Goal: Task Accomplishment & Management: Complete application form

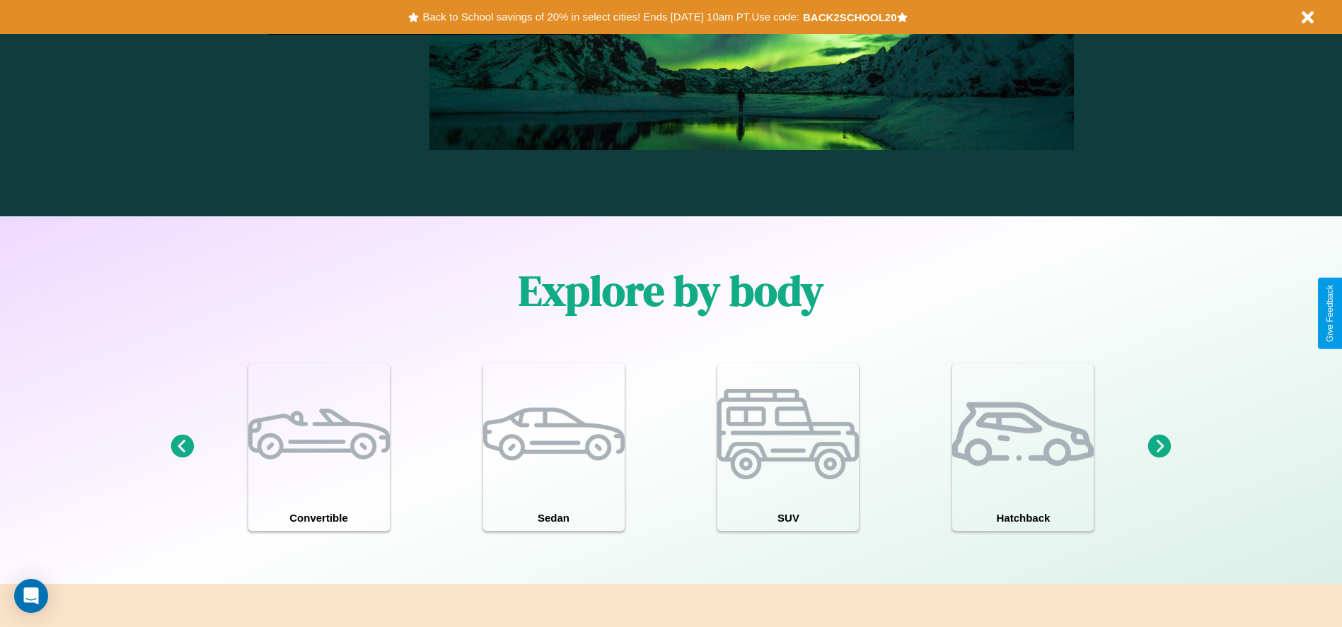
scroll to position [1234, 0]
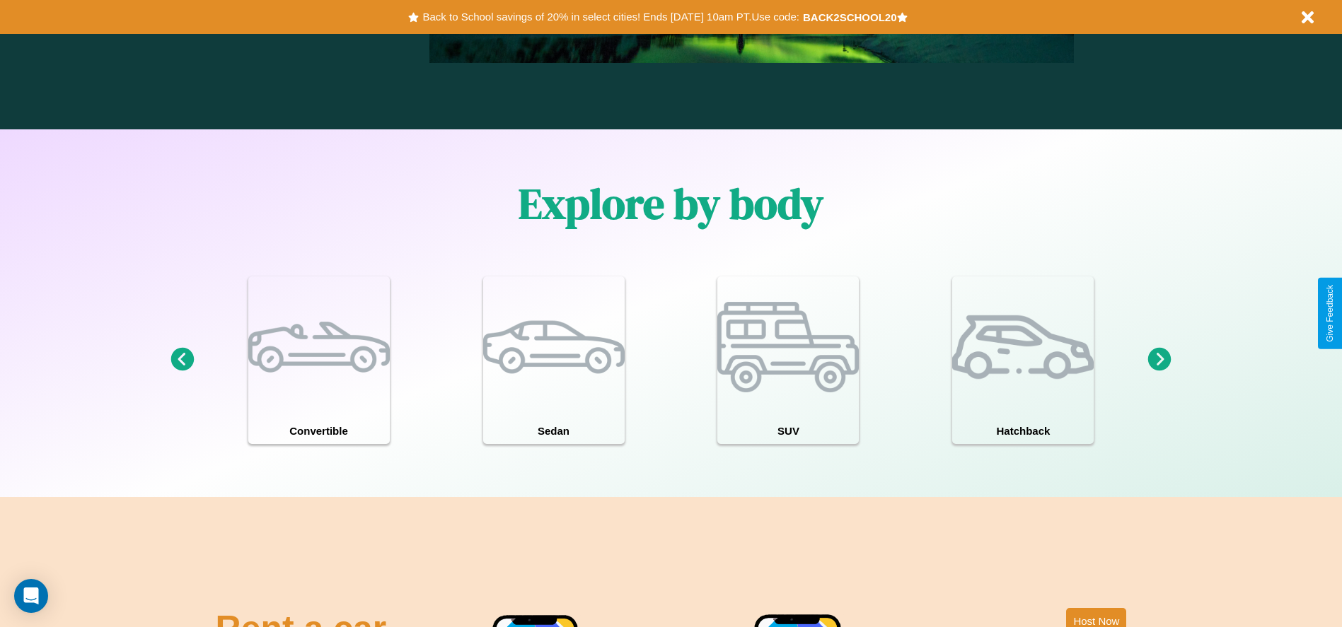
click at [1159, 360] on icon at bounding box center [1159, 359] width 23 height 23
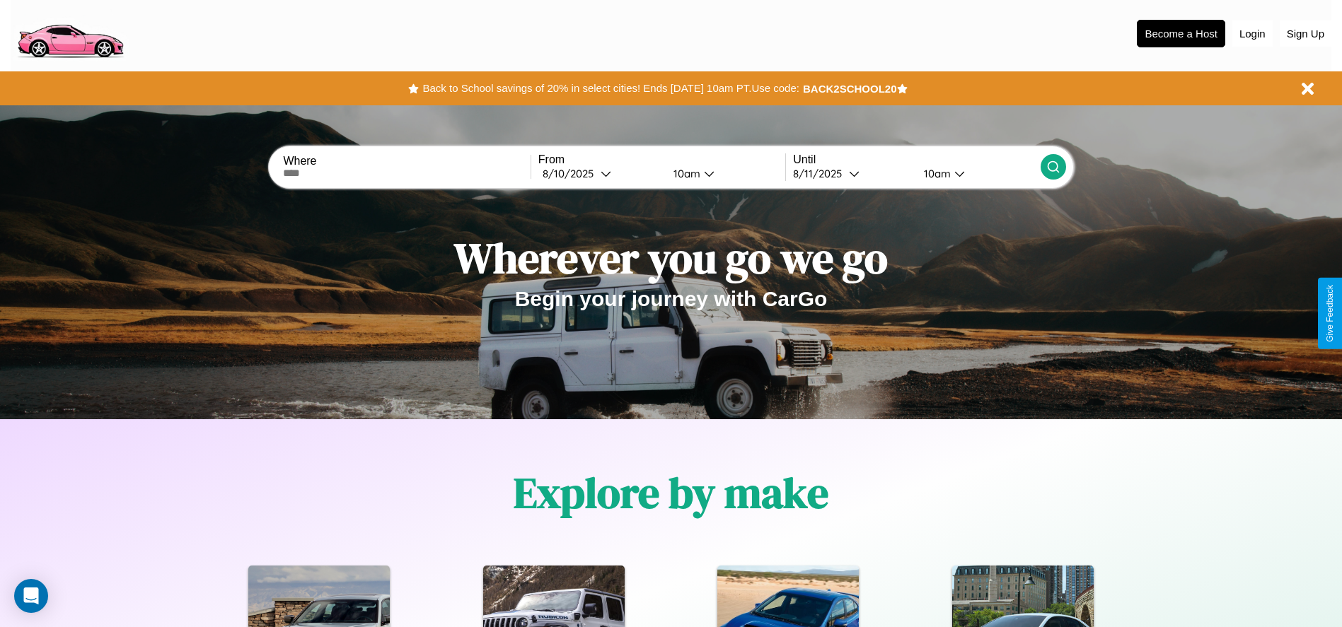
scroll to position [0, 0]
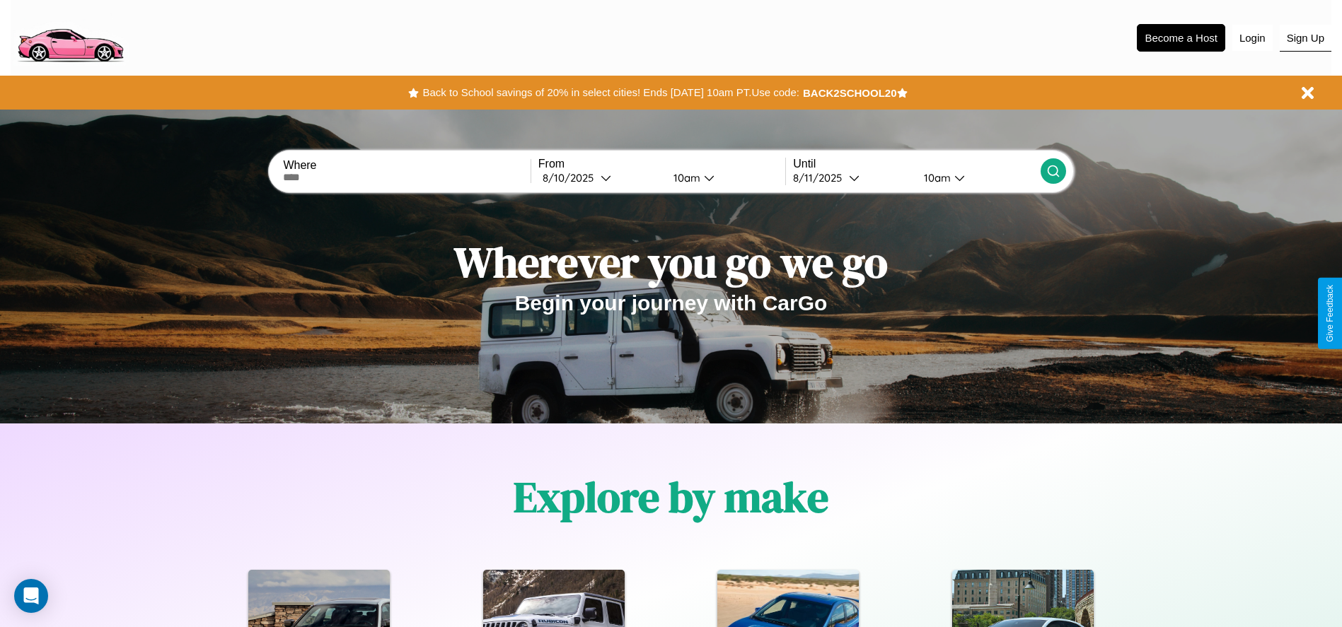
click at [1305, 37] on button "Sign Up" at bounding box center [1305, 38] width 52 height 27
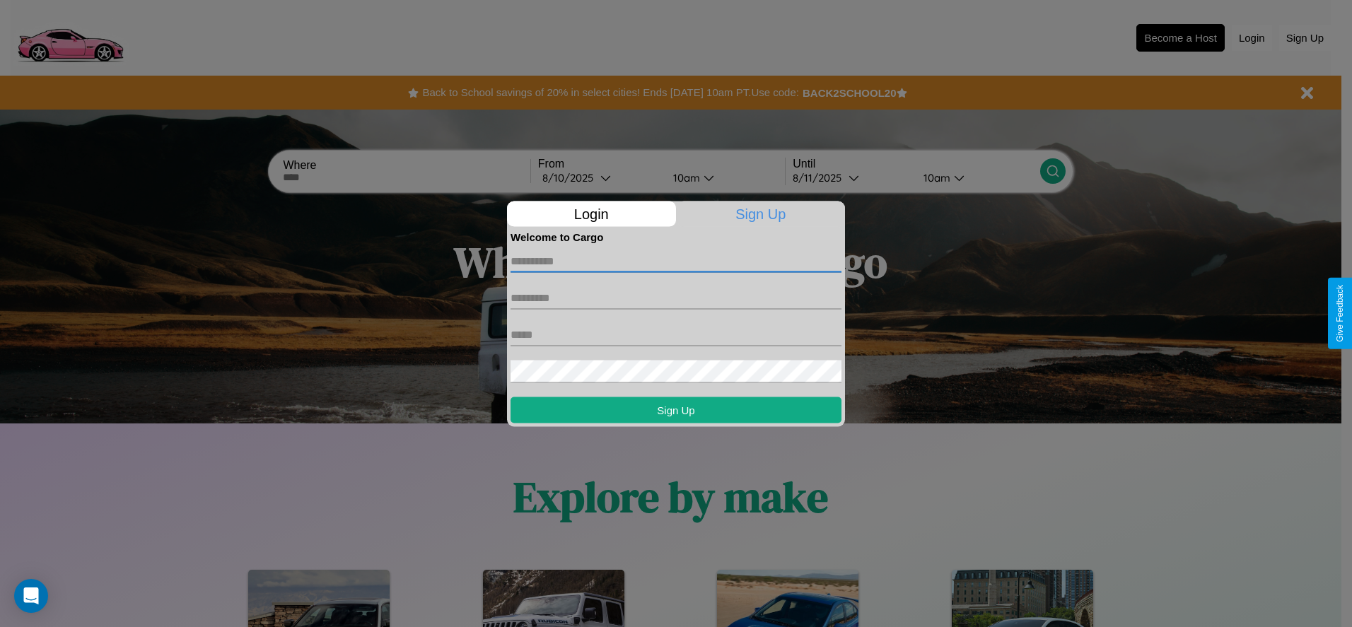
click at [676, 261] on input "text" at bounding box center [676, 261] width 331 height 23
type input "******"
click at [676, 298] on input "text" at bounding box center [676, 297] width 331 height 23
type input "*****"
click at [676, 335] on input "text" at bounding box center [676, 334] width 331 height 23
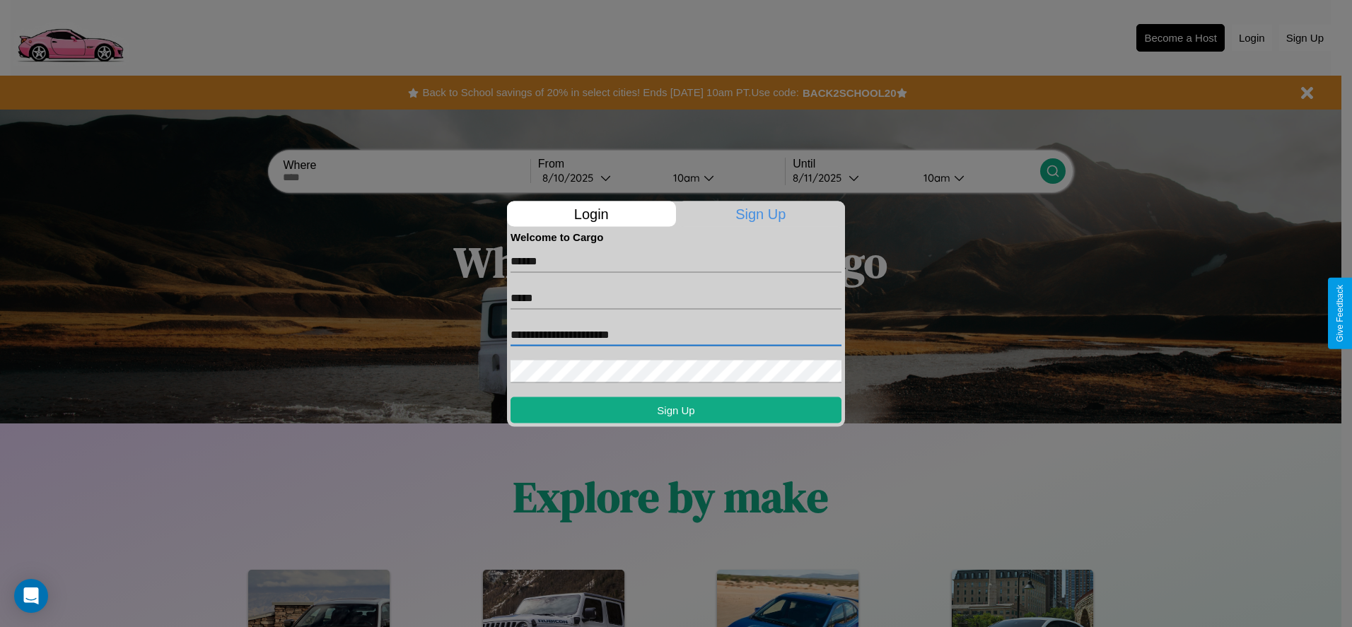
type input "**********"
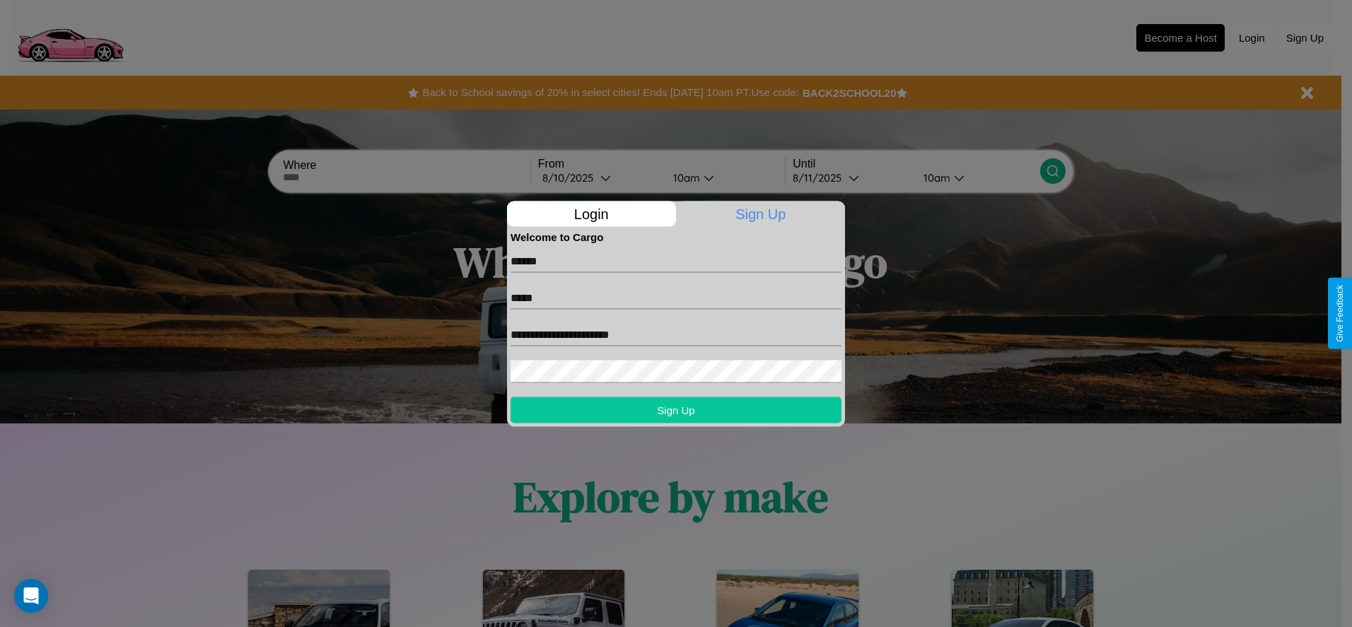
click at [676, 410] on button "Sign Up" at bounding box center [676, 410] width 331 height 26
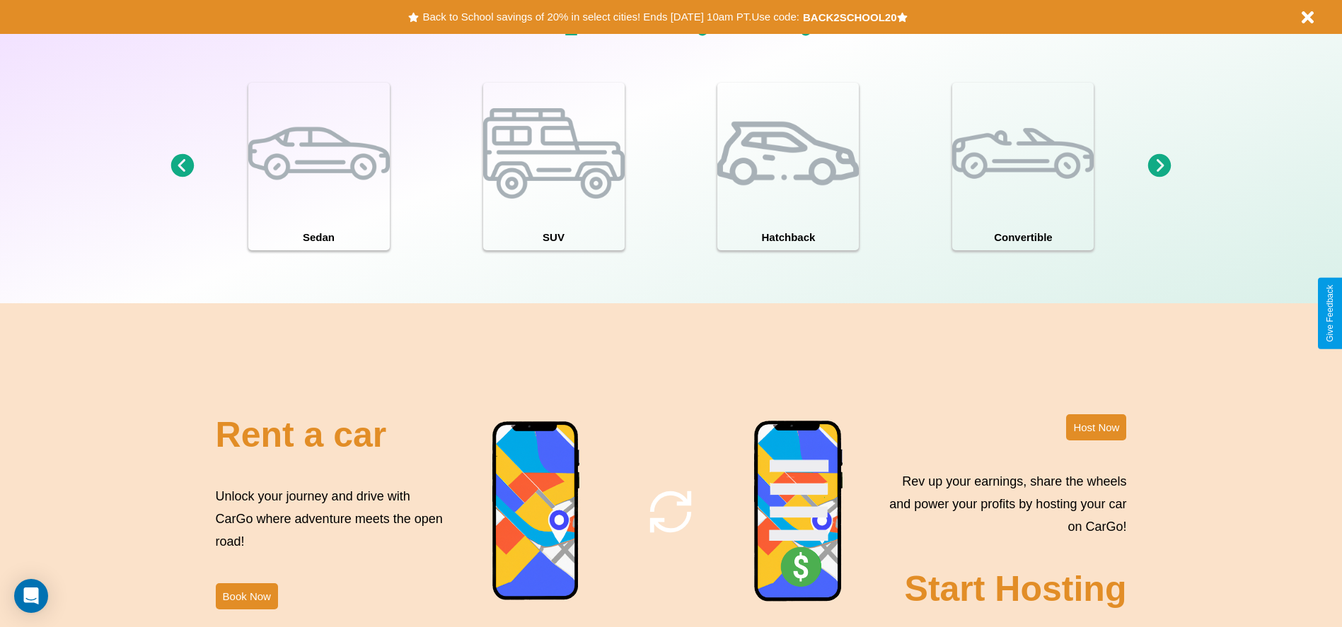
scroll to position [1542, 0]
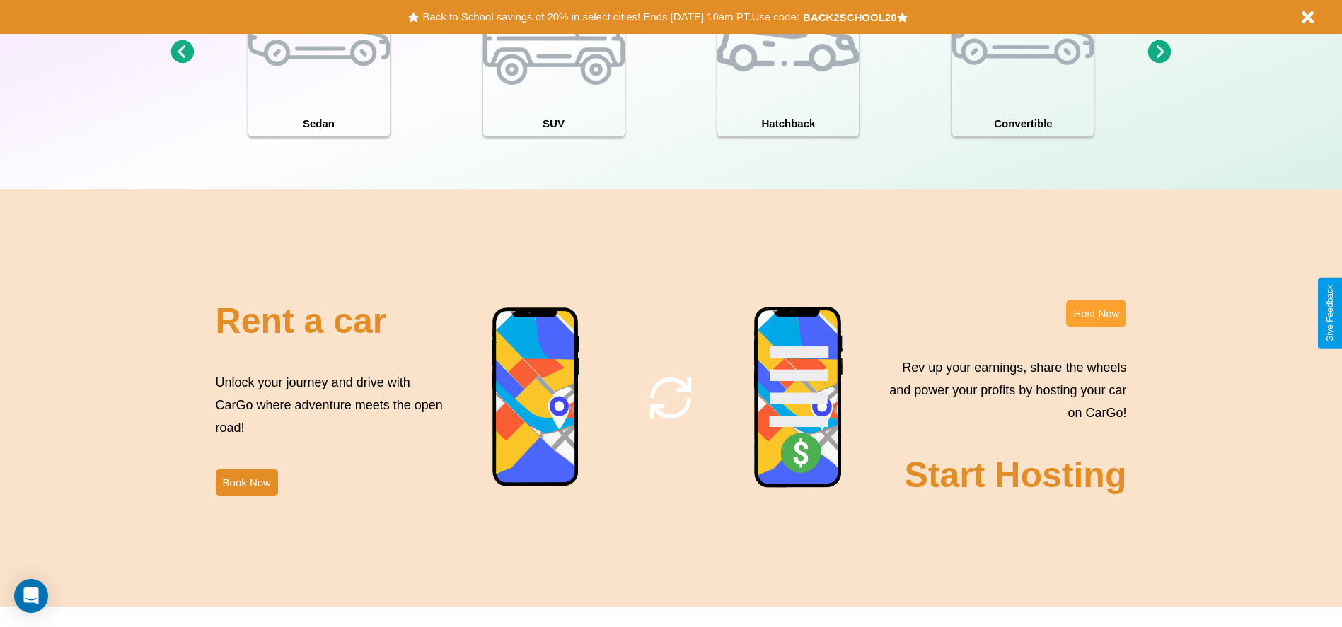
click at [1096, 313] on button "Host Now" at bounding box center [1096, 314] width 60 height 26
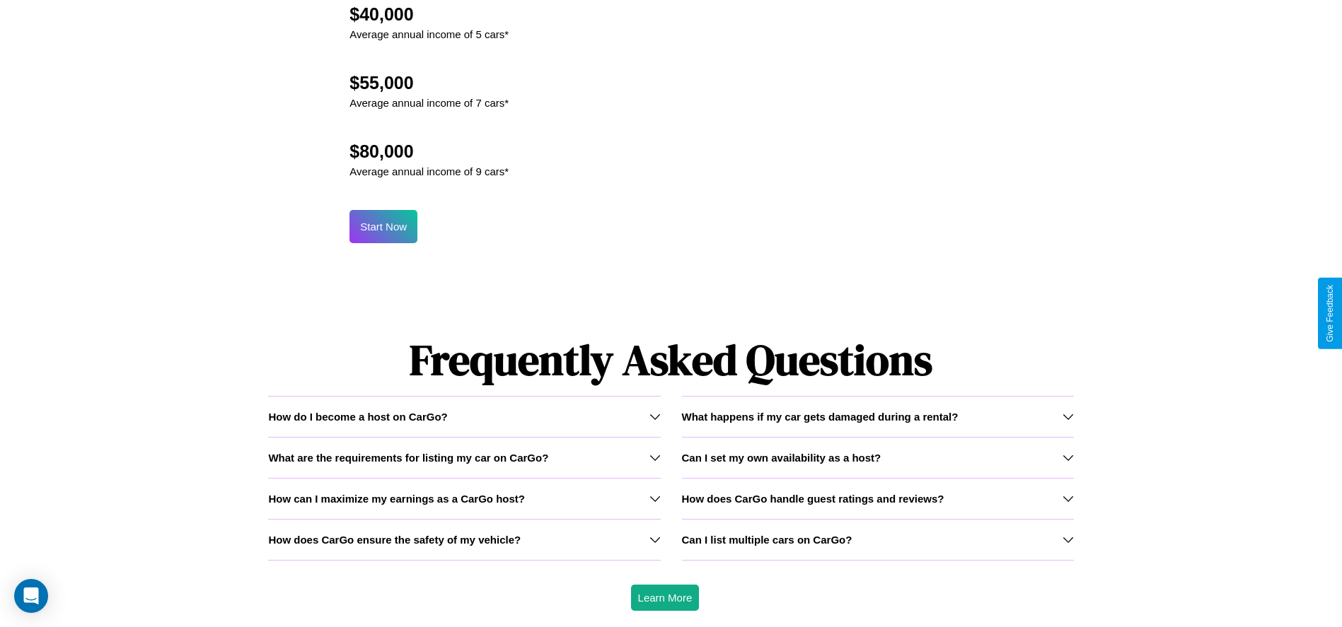
scroll to position [1519, 0]
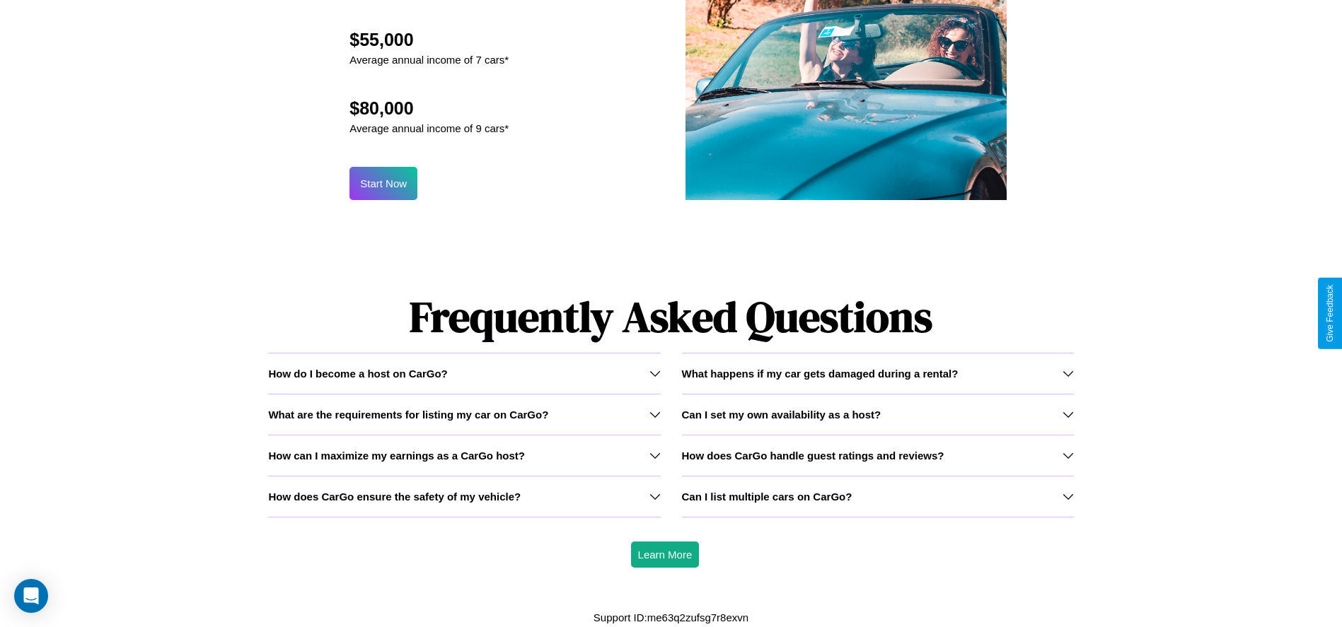
click at [877, 373] on h3 "What happens if my car gets damaged during a rental?" at bounding box center [820, 374] width 277 height 12
click at [1067, 497] on icon at bounding box center [1067, 496] width 11 height 11
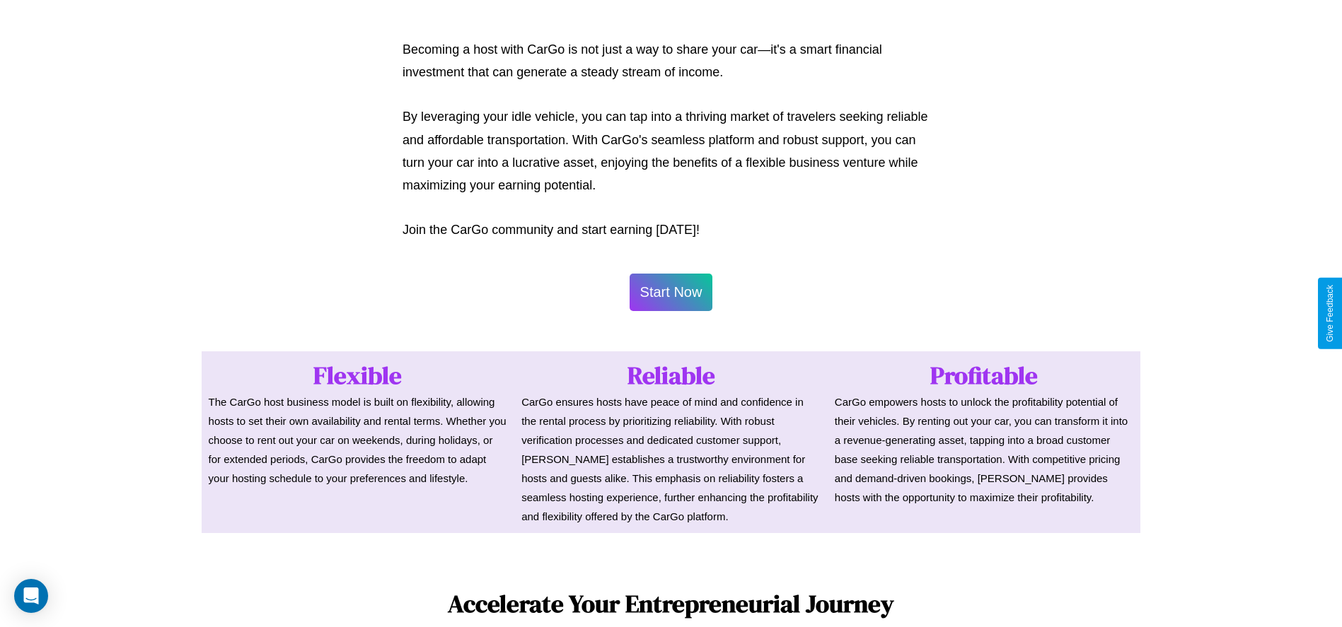
scroll to position [687, 0]
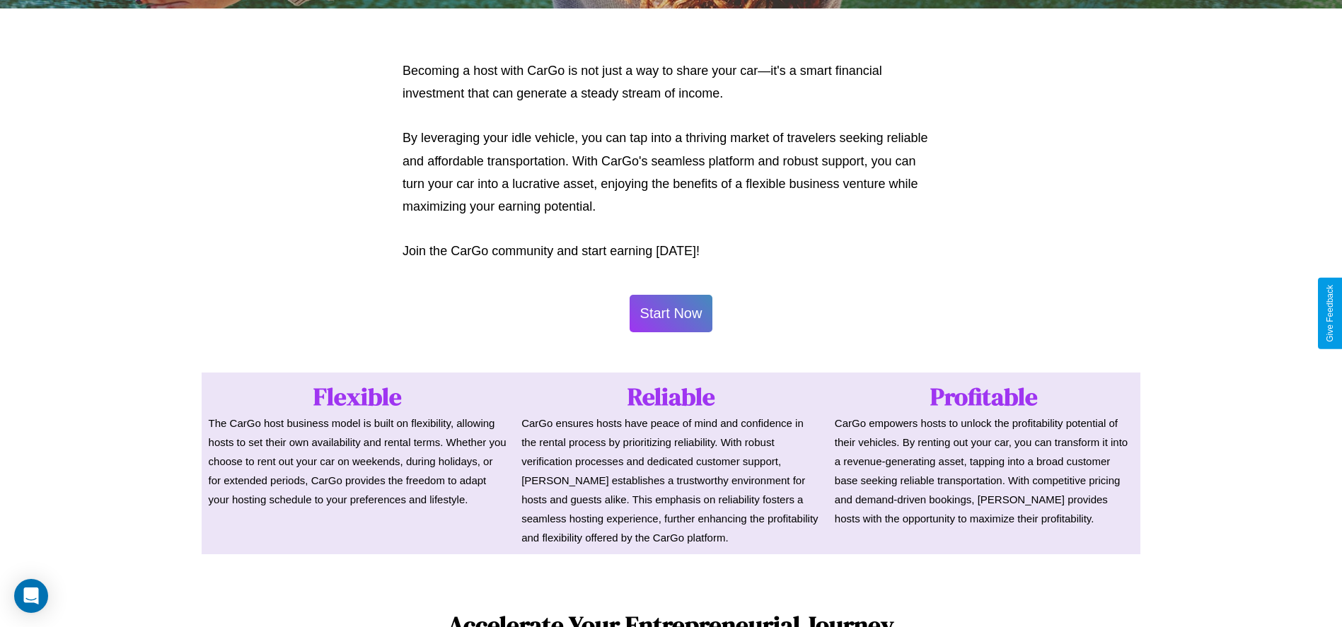
click at [671, 313] on button "Start Now" at bounding box center [670, 313] width 83 height 37
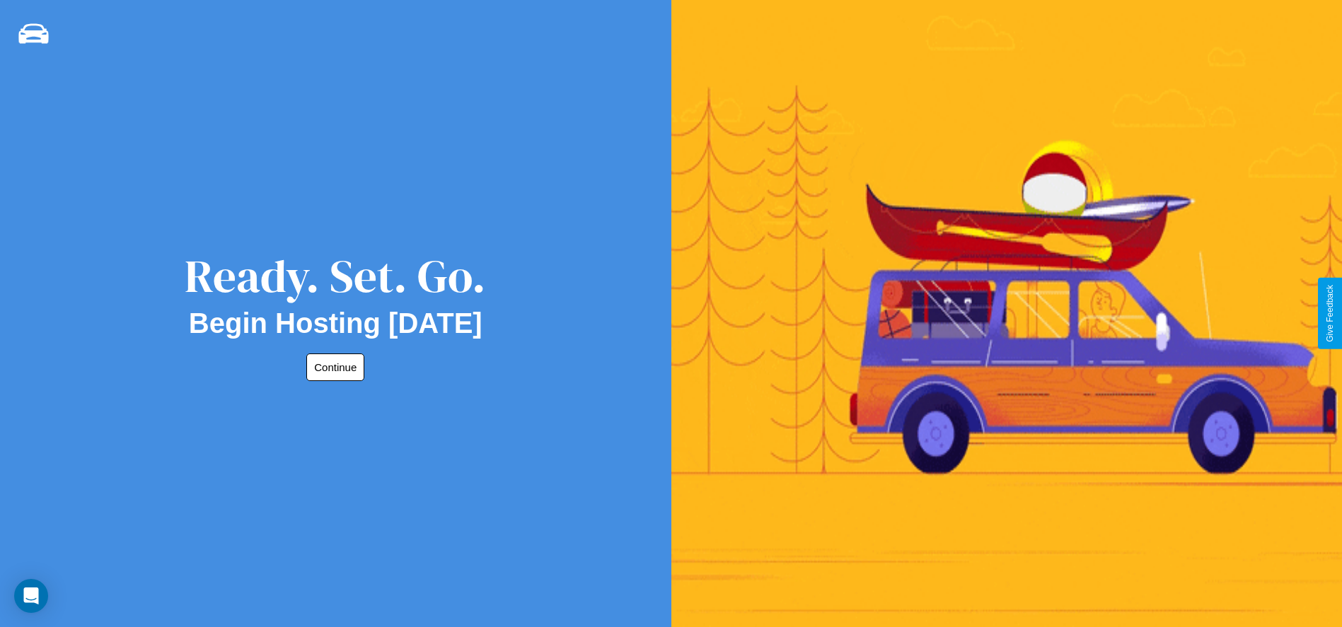
click at [332, 367] on button "Continue" at bounding box center [335, 368] width 58 height 28
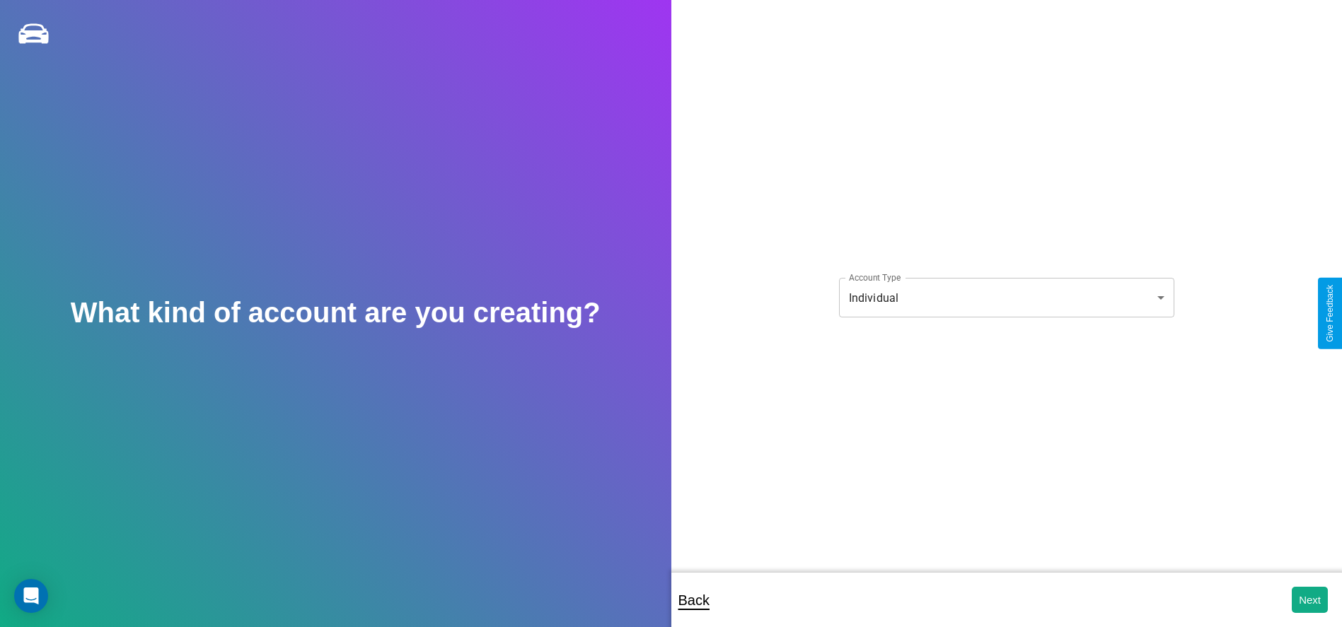
click at [1006, 298] on body "**********" at bounding box center [671, 323] width 1342 height 646
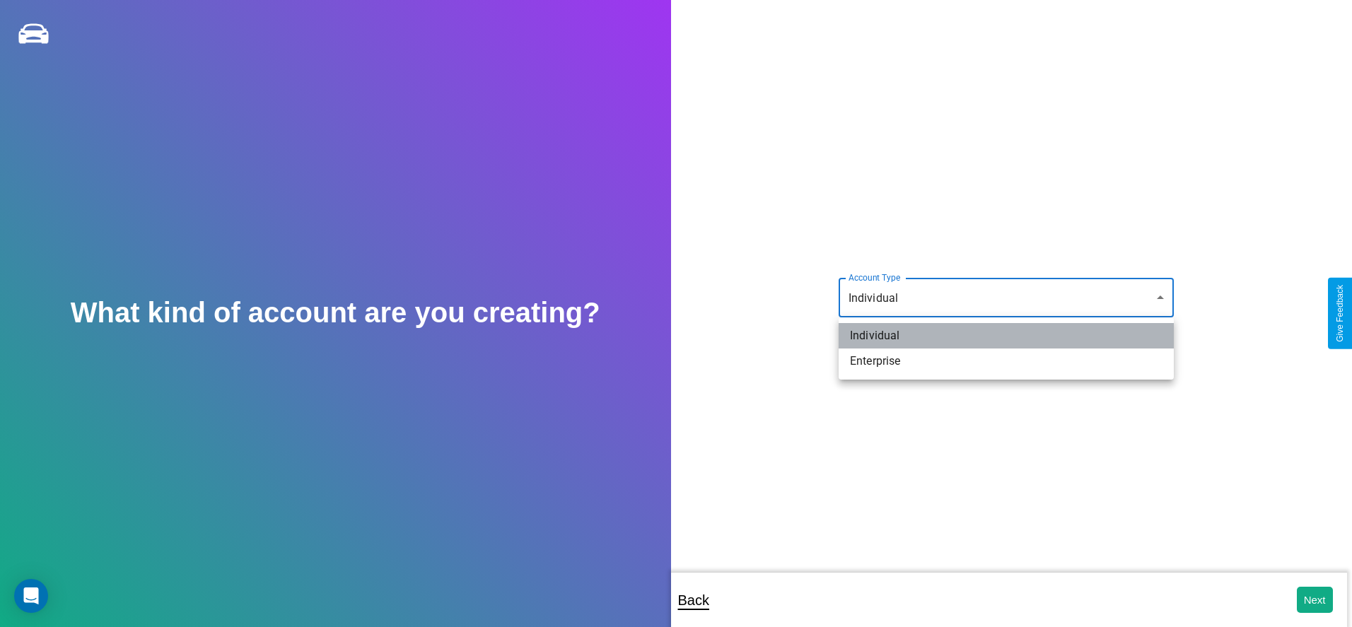
click at [1006, 336] on li "Individual" at bounding box center [1006, 335] width 335 height 25
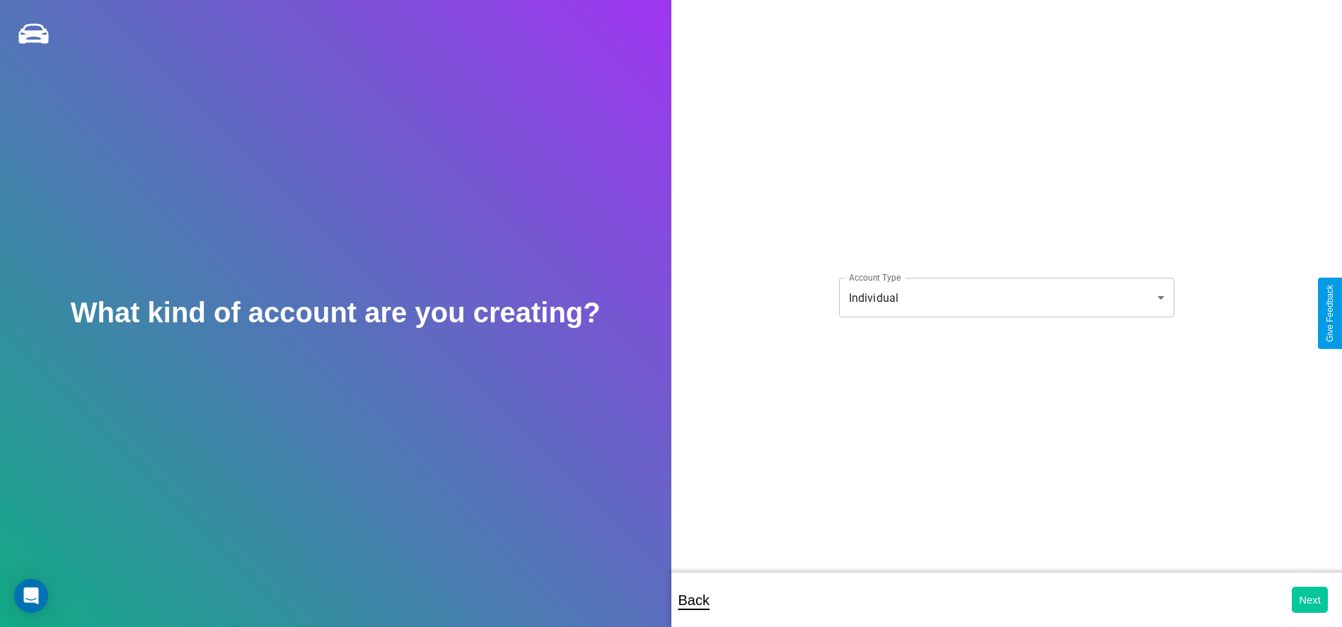
click at [1309, 600] on button "Next" at bounding box center [1310, 600] width 36 height 26
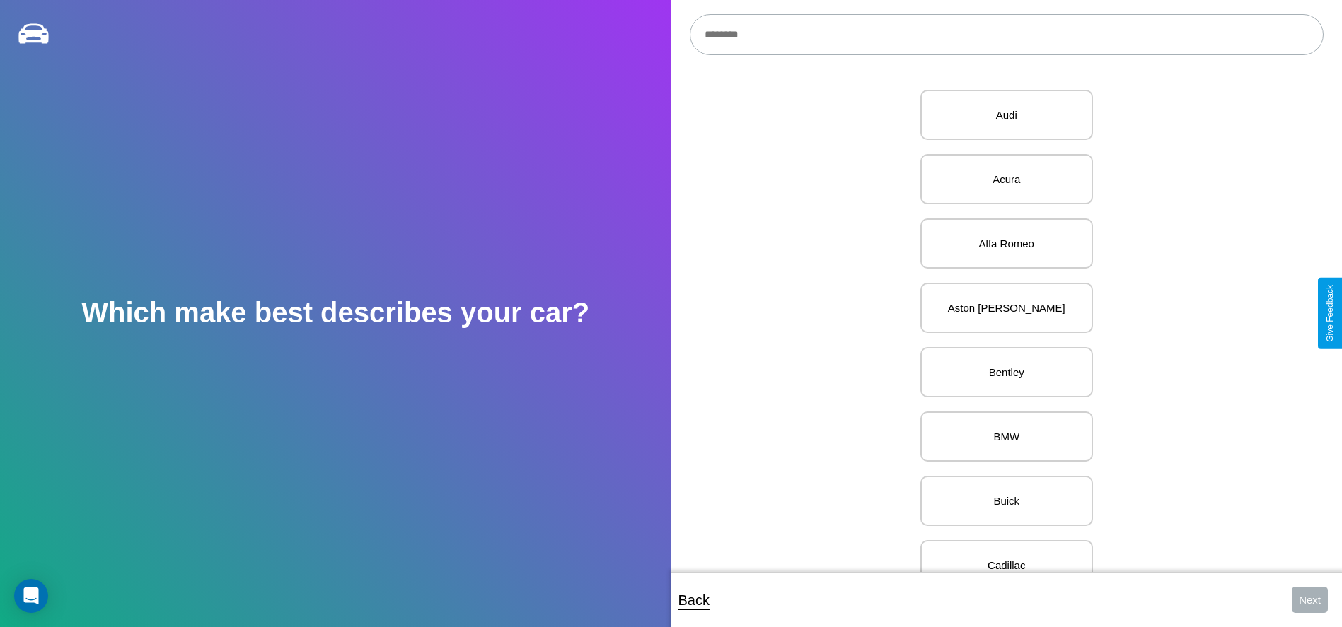
click at [1006, 35] on input "text" at bounding box center [1007, 34] width 634 height 41
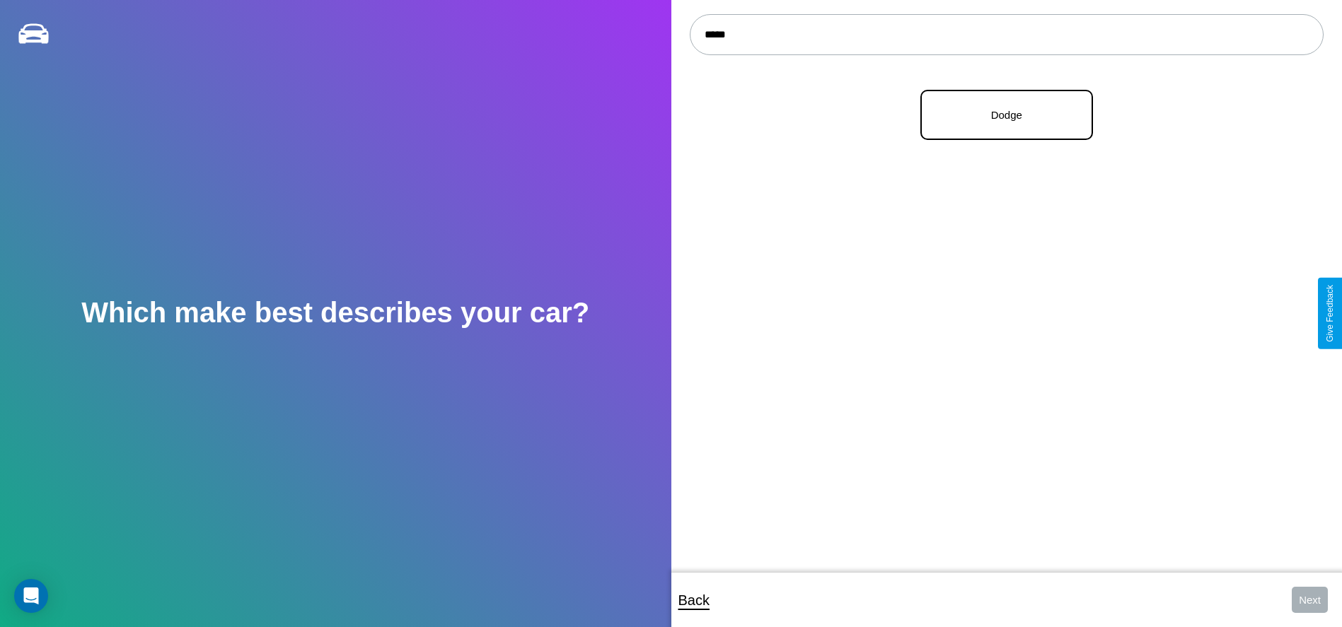
type input "*****"
click at [1001, 115] on p "Dodge" at bounding box center [1006, 114] width 141 height 19
click at [1309, 600] on button "Next" at bounding box center [1310, 600] width 36 height 26
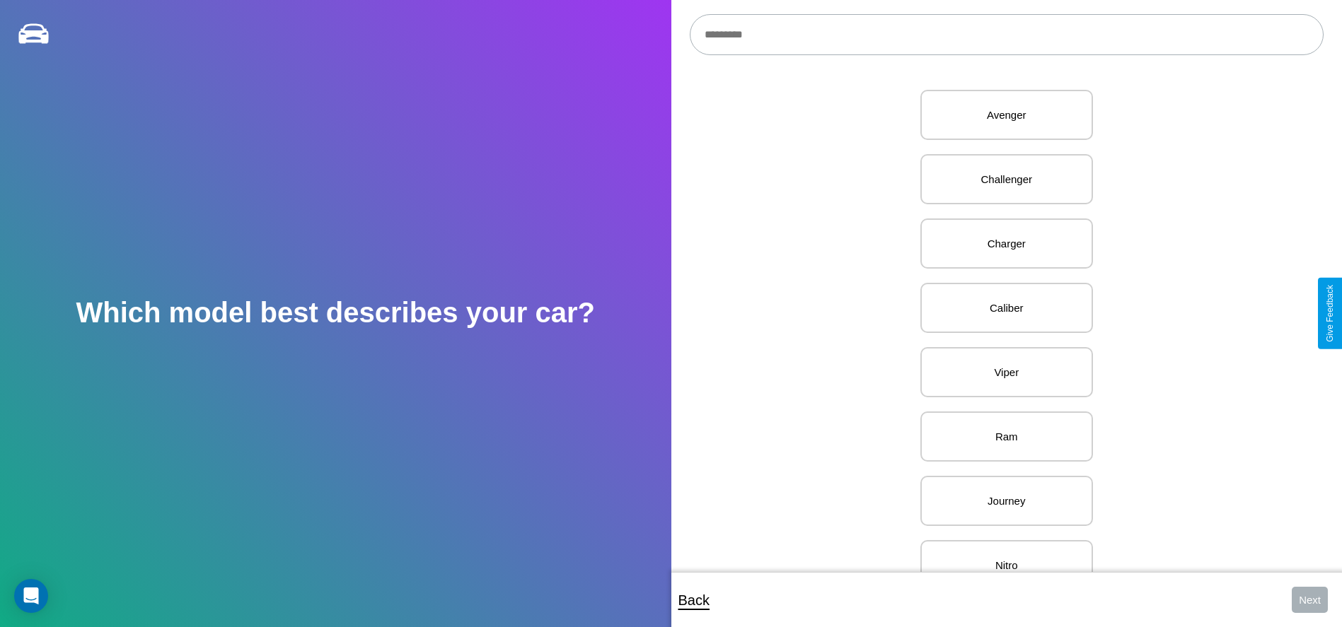
click at [1006, 35] on input "text" at bounding box center [1007, 34] width 634 height 41
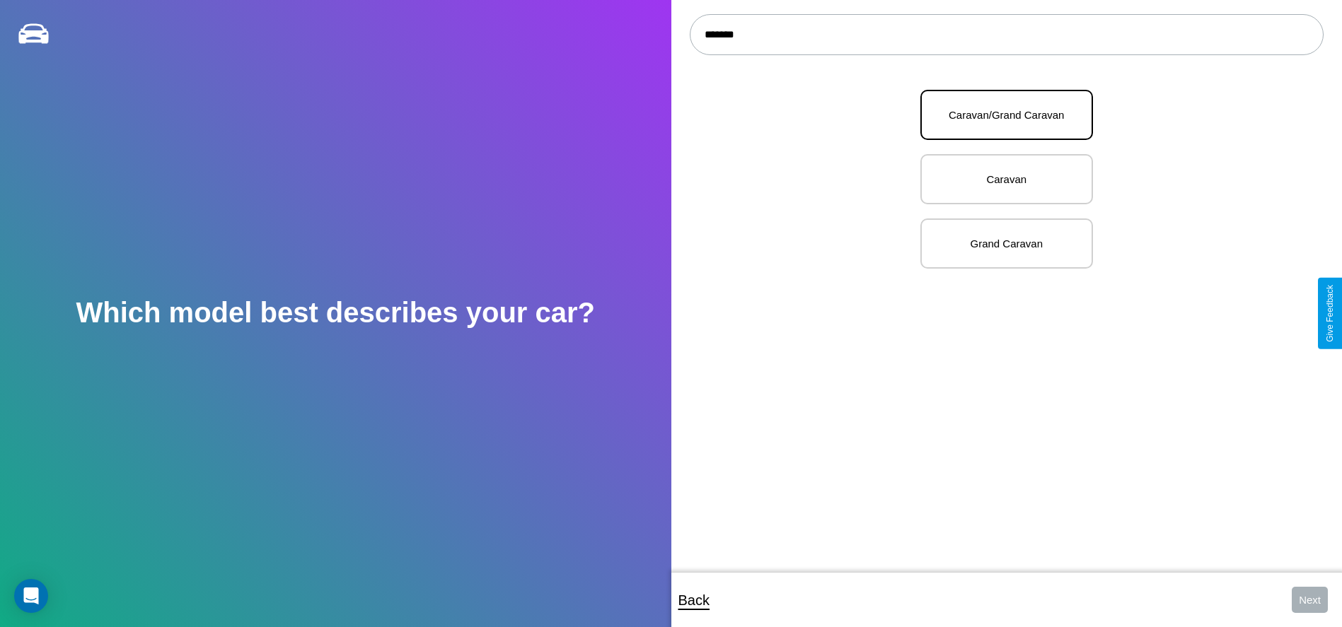
type input "*******"
click at [1001, 115] on p "Caravan/Grand Caravan" at bounding box center [1006, 114] width 141 height 19
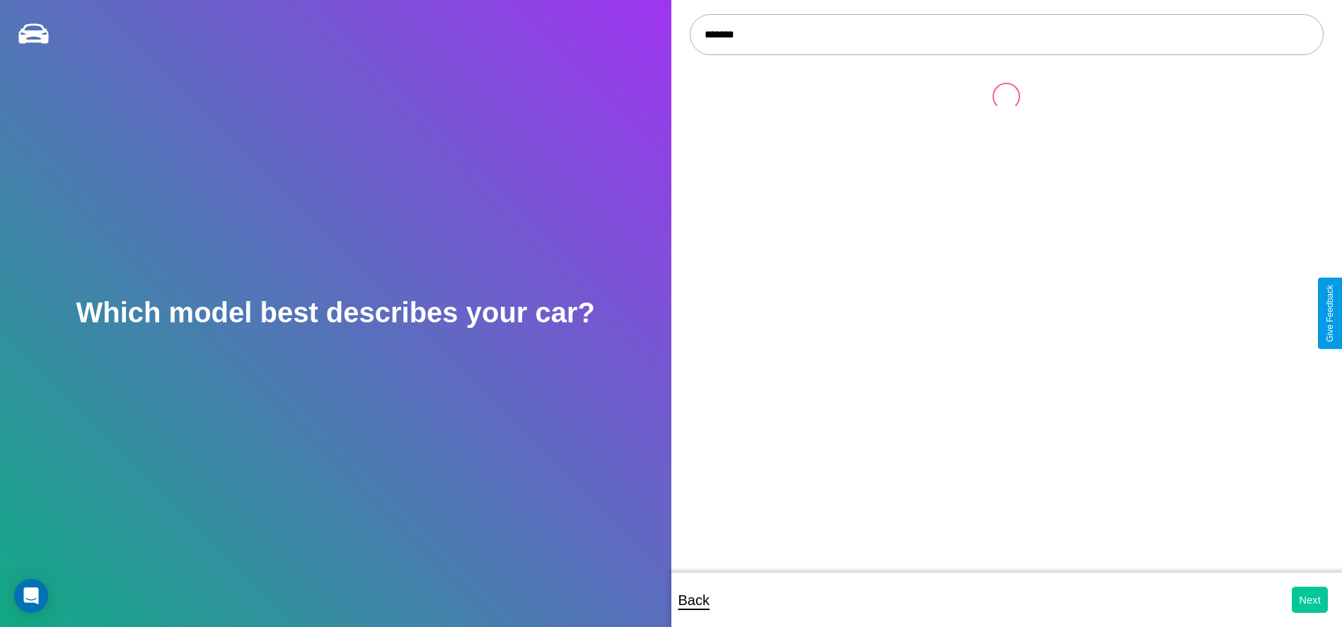
click at [1309, 600] on button "Next" at bounding box center [1310, 600] width 36 height 26
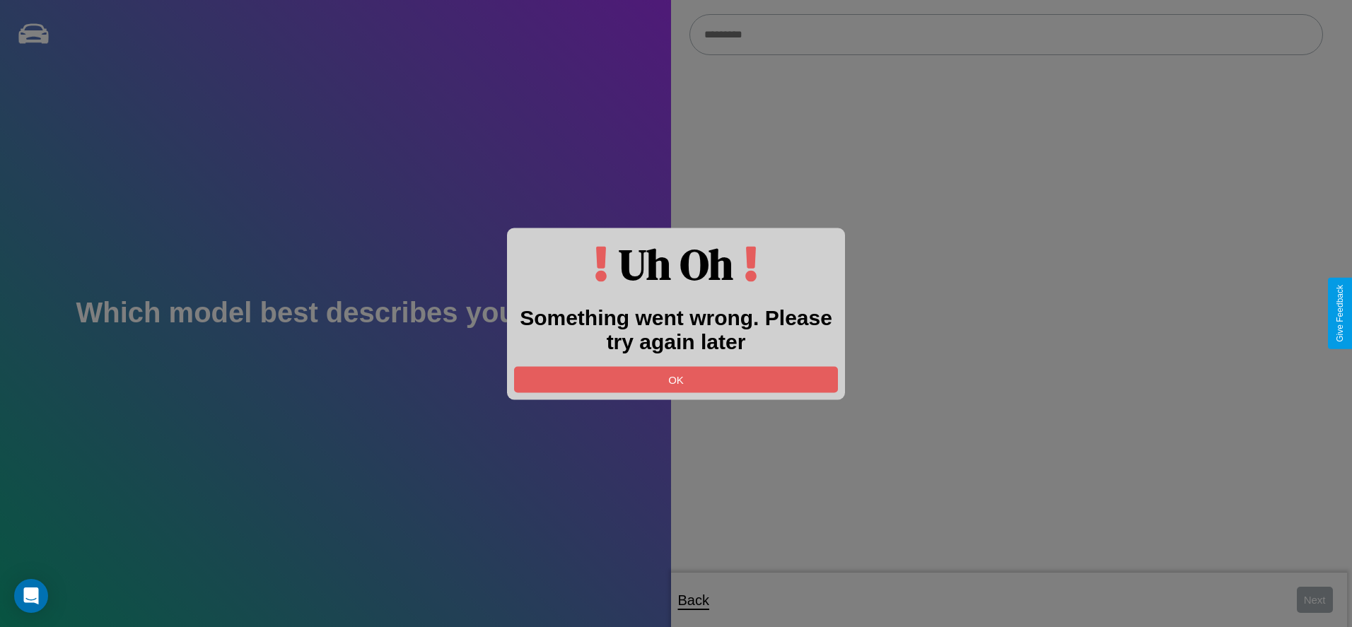
click at [1006, 35] on div at bounding box center [676, 313] width 1352 height 627
